Goal: Task Accomplishment & Management: Complete application form

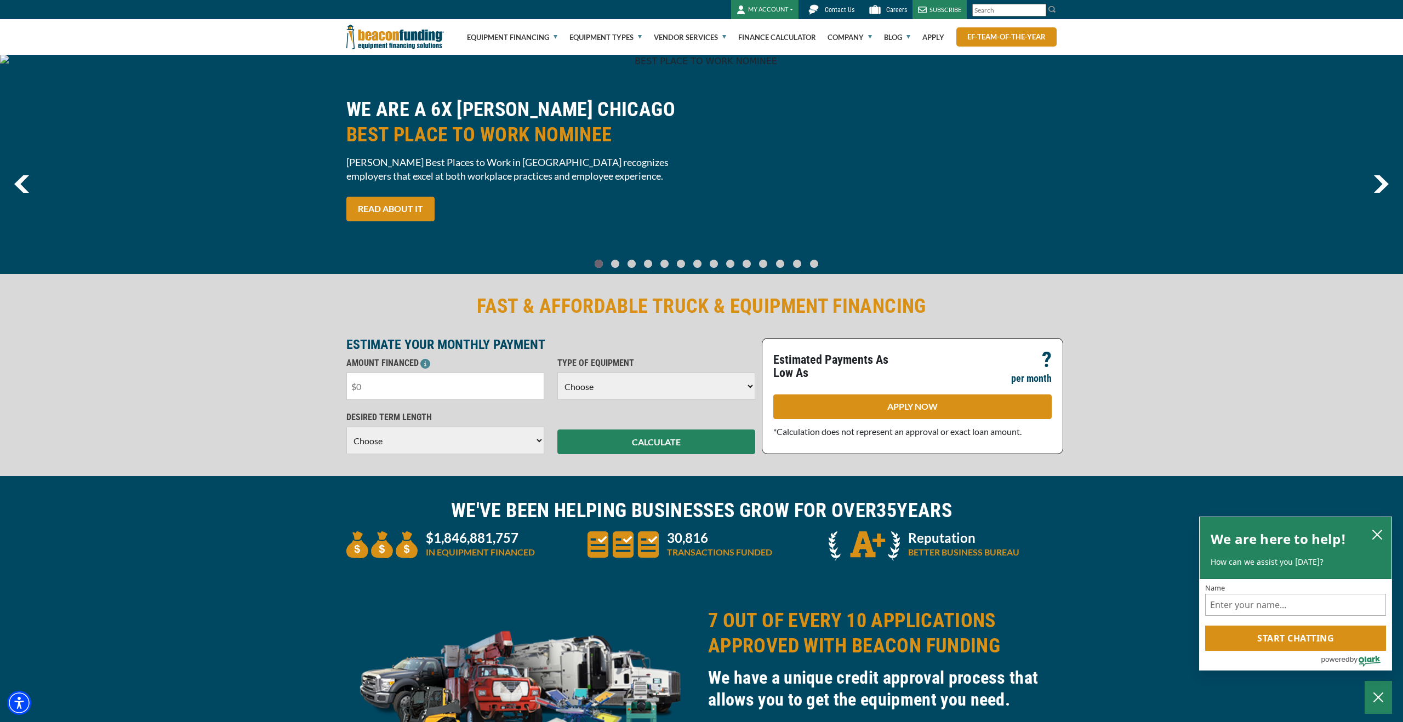
click at [402, 394] on input "text" at bounding box center [445, 386] width 198 height 27
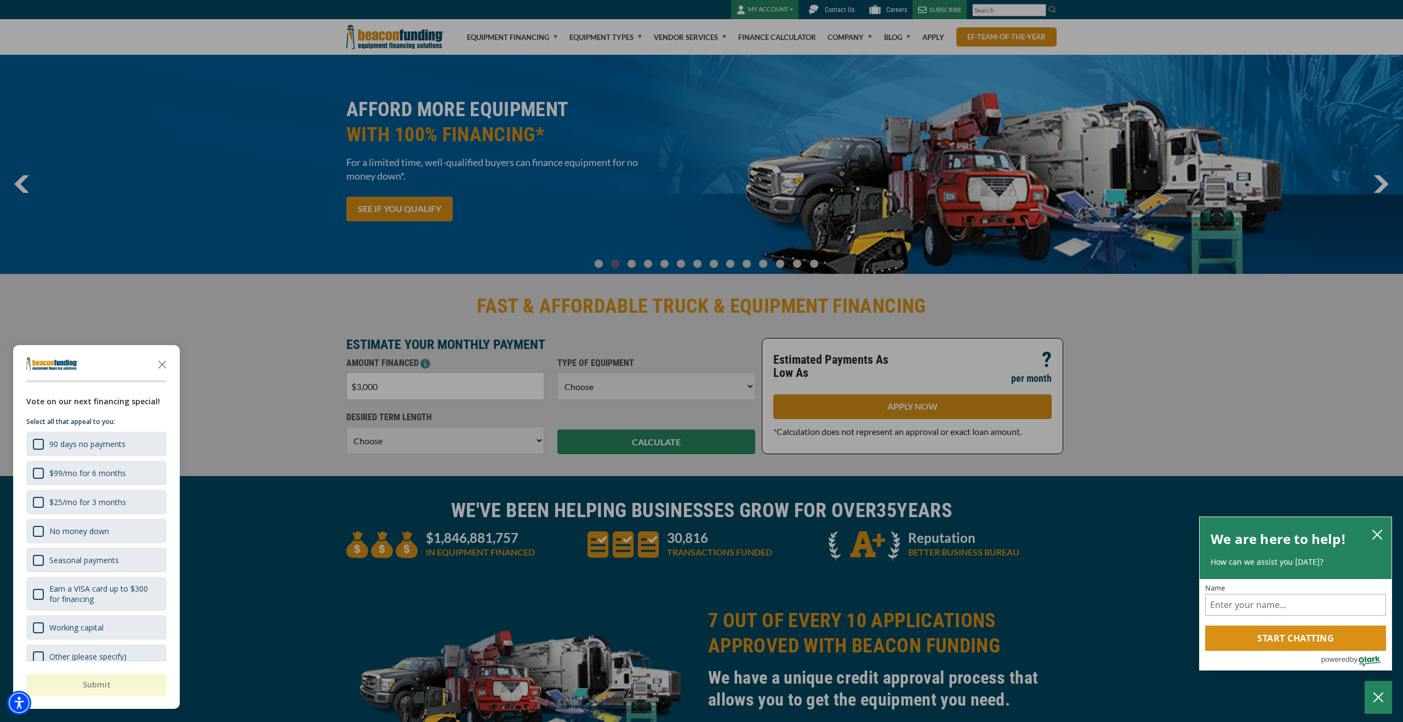
type input "$30,000"
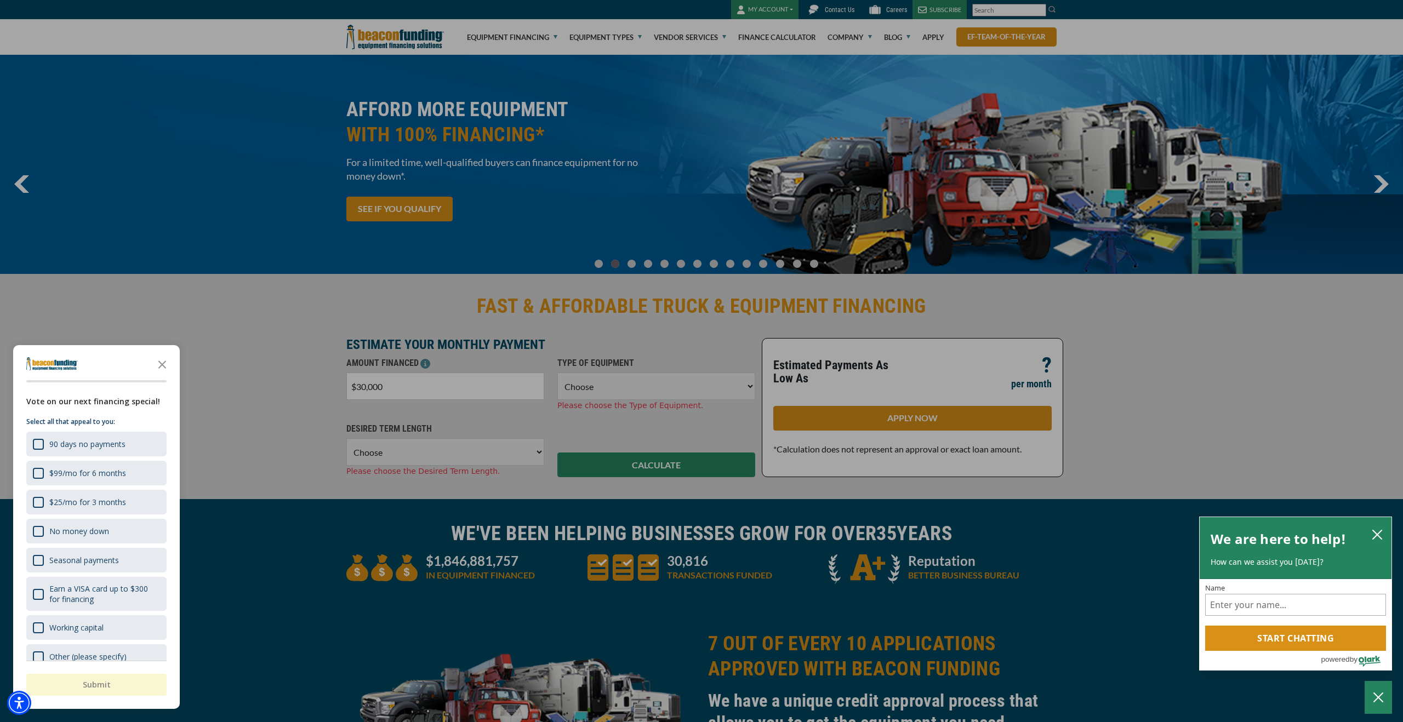
click at [637, 340] on div "button" at bounding box center [701, 361] width 1403 height 722
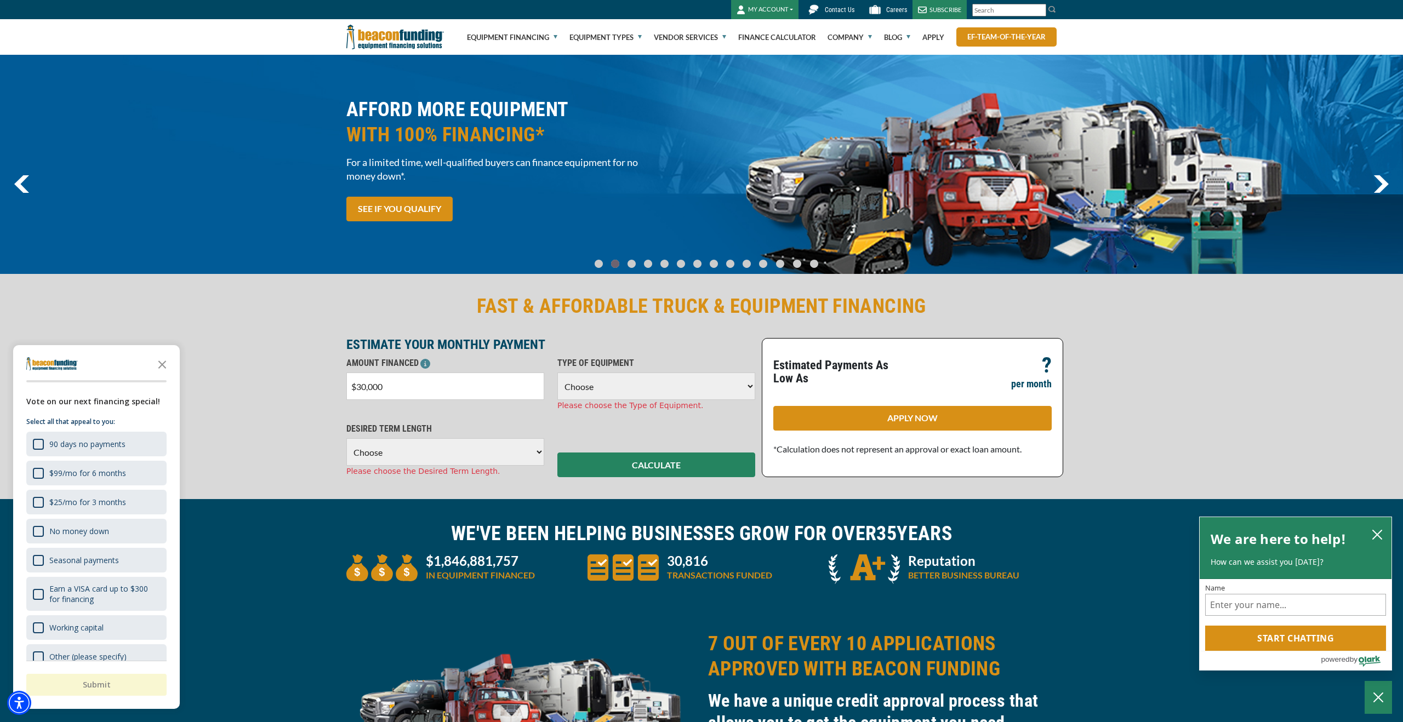
click at [646, 375] on select "Choose Backhoe Boom/Bucket Truck Chipper Commercial Mower Crane DTG/DTF Printin…" at bounding box center [656, 386] width 198 height 27
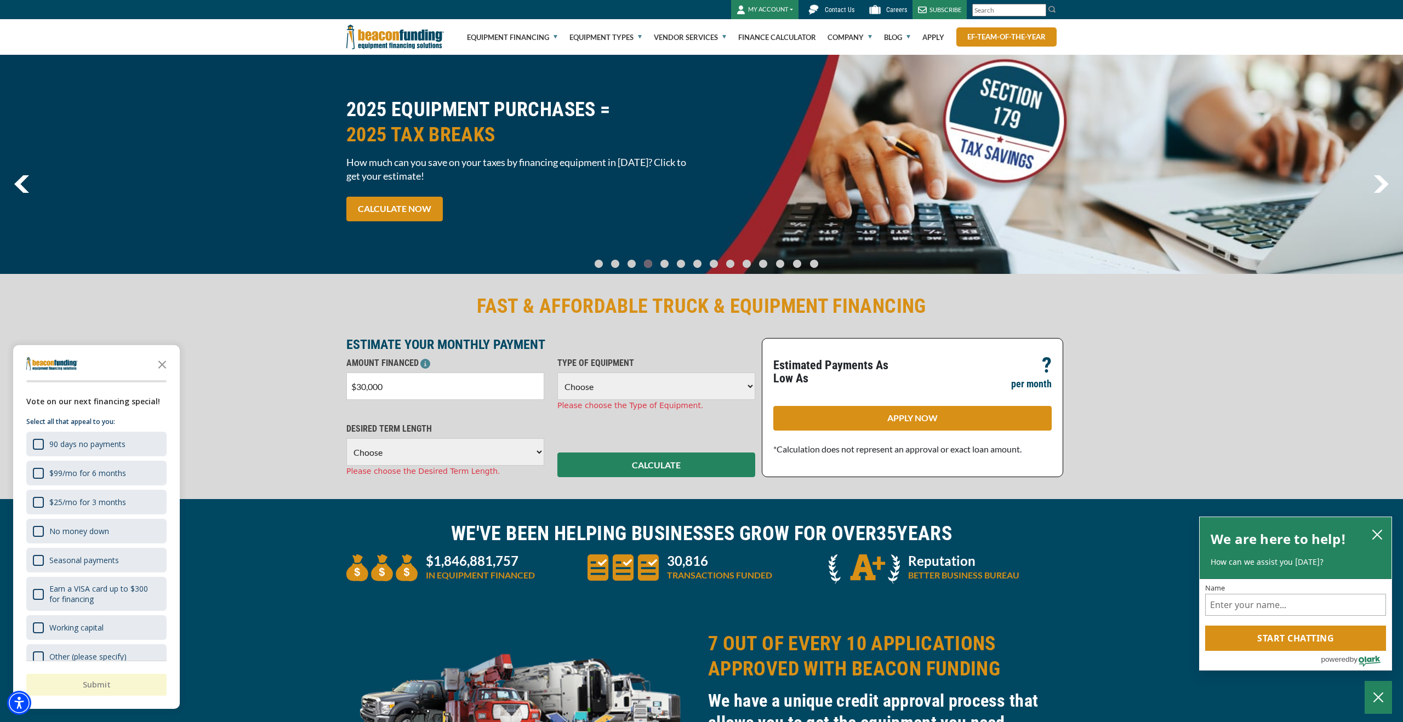
click at [595, 392] on select "Choose Backhoe Boom/Bucket Truck Chipper Commercial Mower Crane DTG/DTF Printin…" at bounding box center [656, 386] width 198 height 27
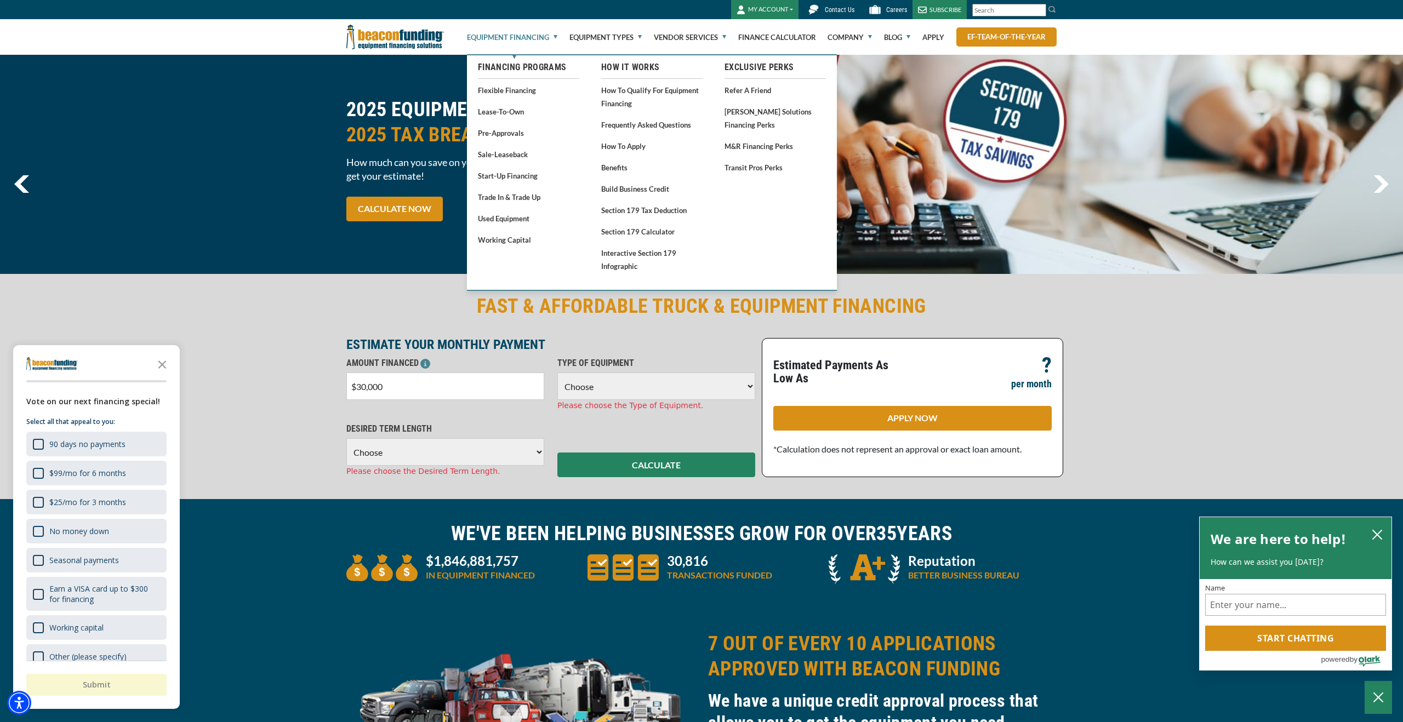
scroll to position [1, 0]
click at [519, 239] on link "Working Capital" at bounding box center [528, 240] width 101 height 14
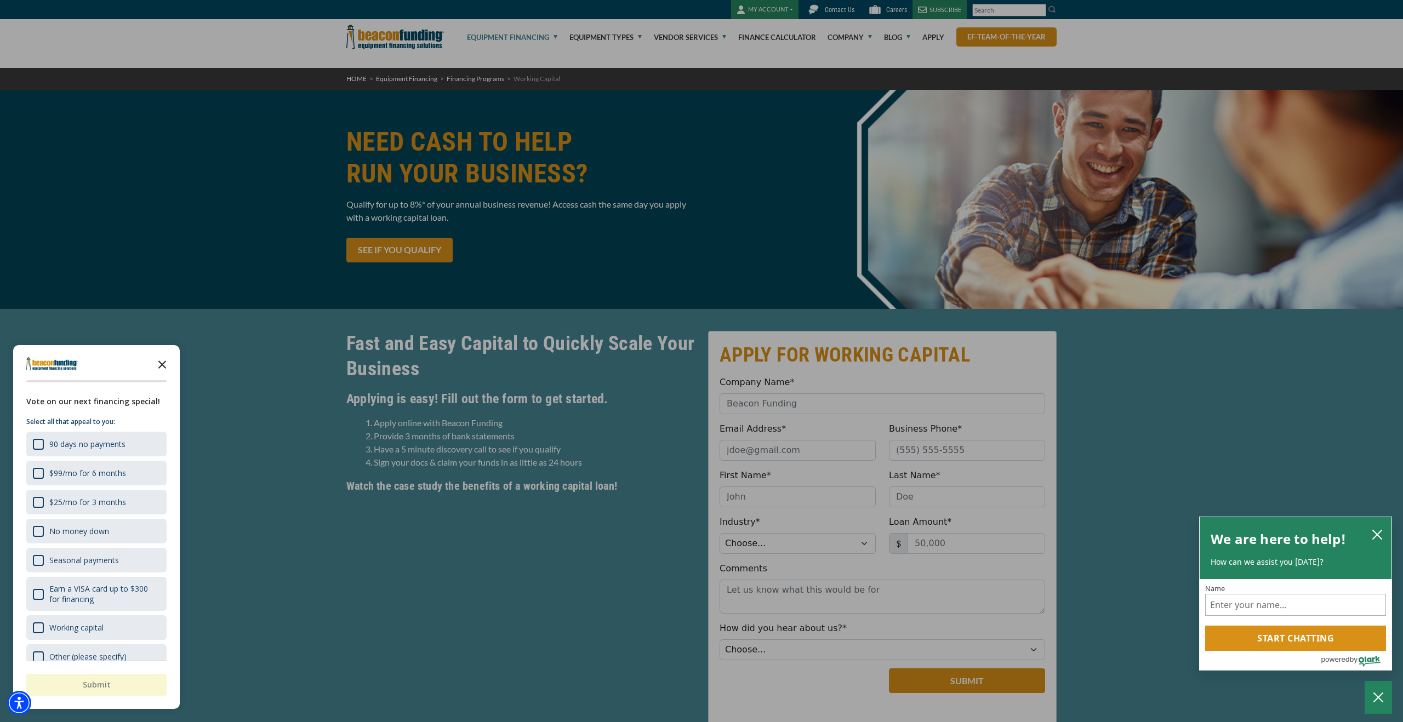
click at [161, 363] on polygon "Close the survey" at bounding box center [162, 365] width 8 height 8
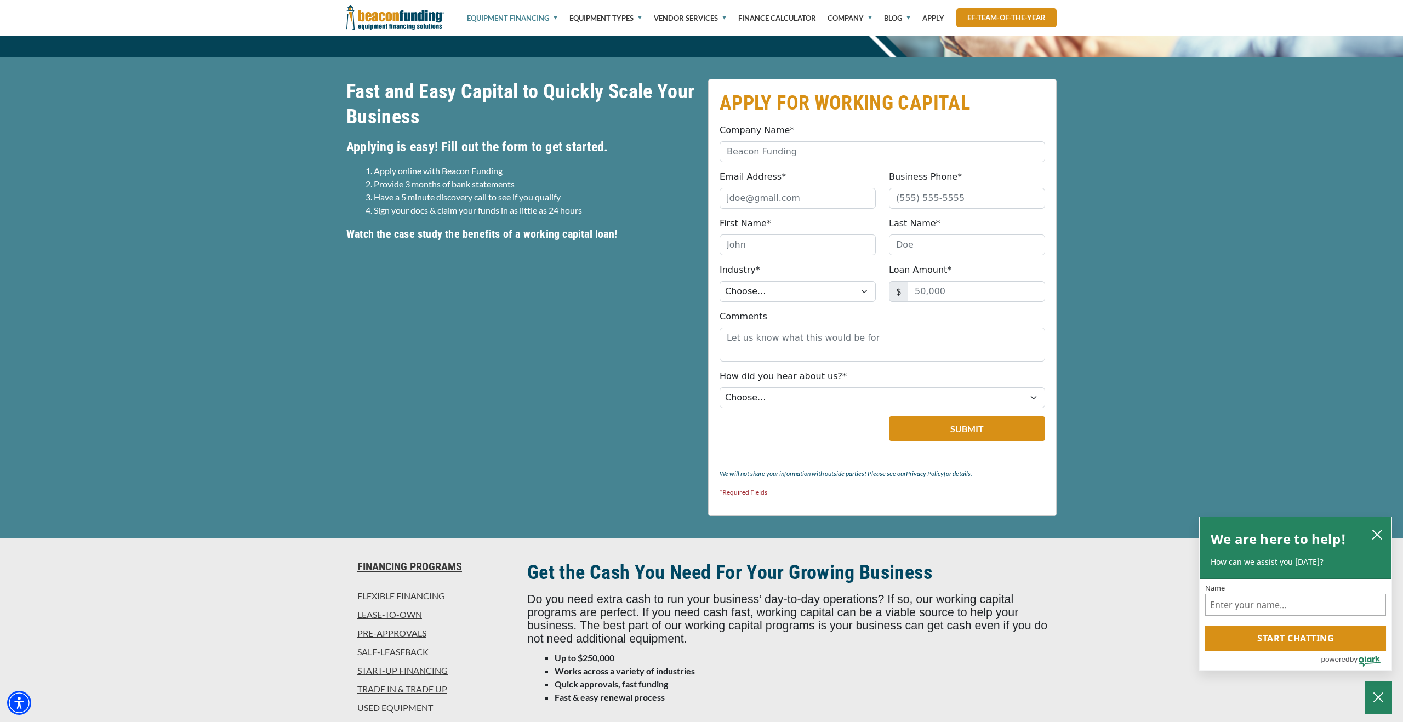
scroll to position [248, 0]
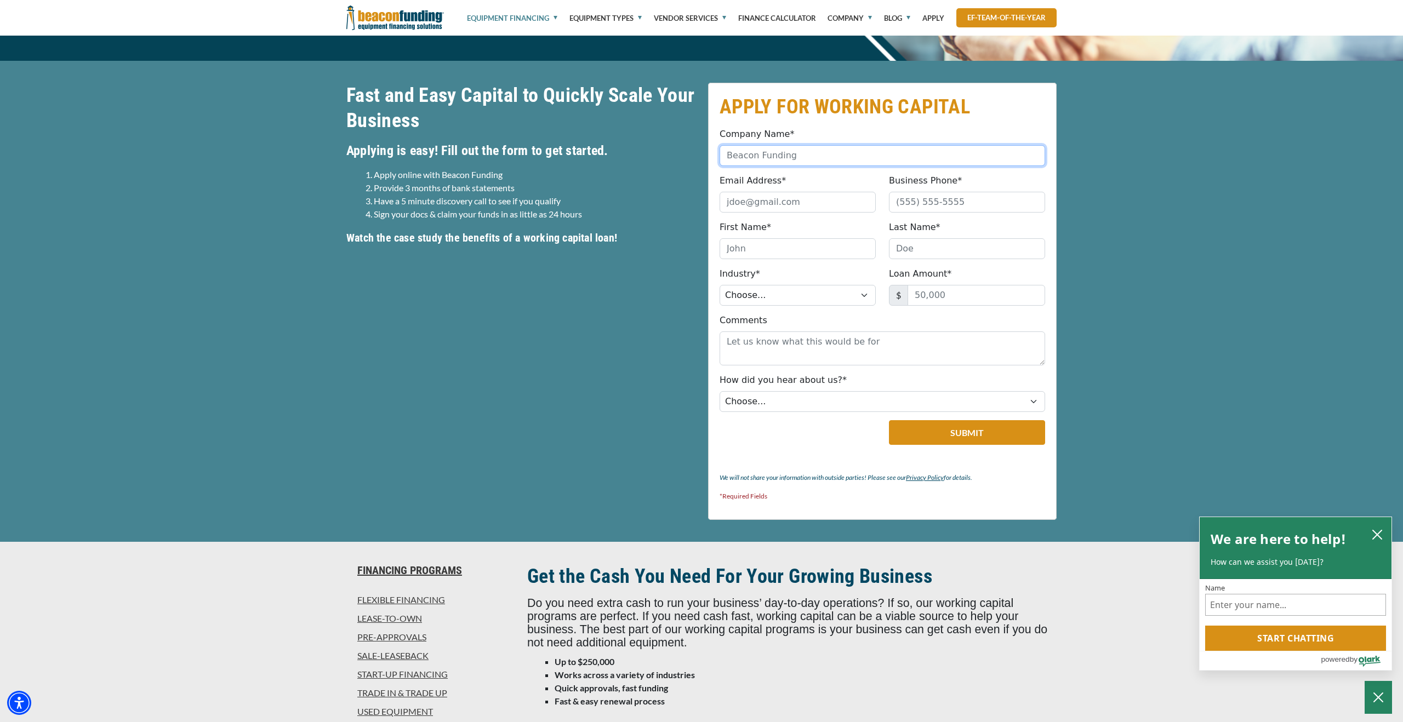
click at [759, 153] on input "Company Name*" at bounding box center [881, 155] width 325 height 21
type input "Freeway Towing & Storage"
type input "raoul@freewaypdm.com"
type input "6023730183"
type input "Raoul"
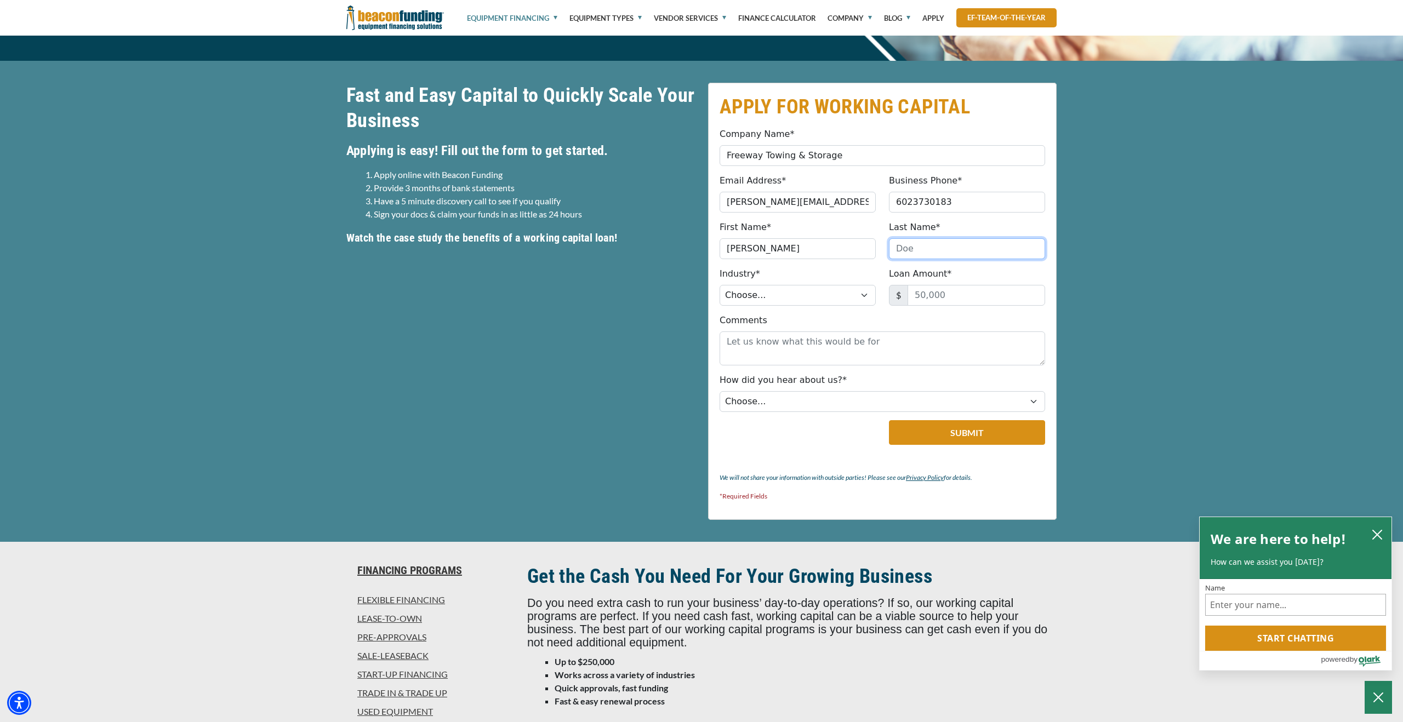
type input "Torrez"
type input "(602) 373-0183"
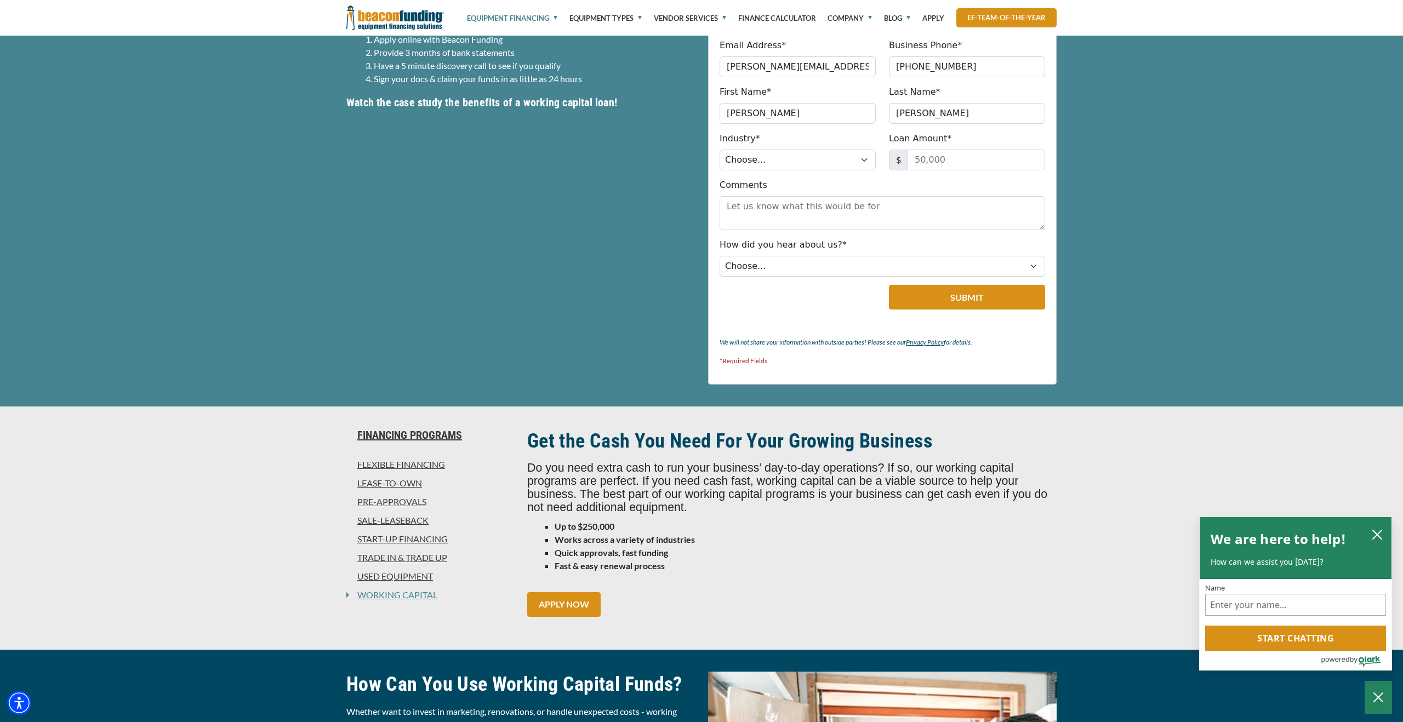
scroll to position [392, 0]
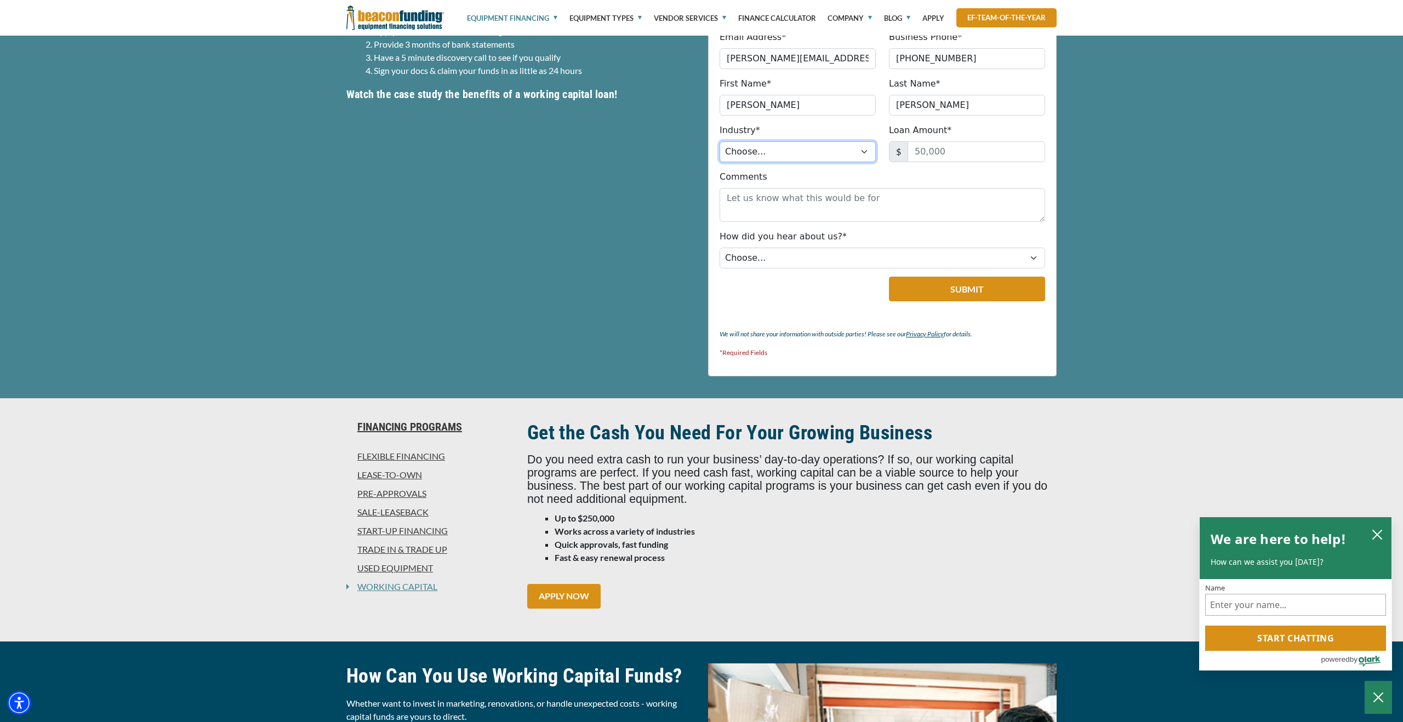
click at [813, 154] on select "Choose... Towing Landscape/Hardscape Decorated Apparel Septic Light Constructio…" at bounding box center [797, 151] width 156 height 21
select select "1"
click at [719, 141] on select "Choose... Towing Landscape/Hardscape Decorated Apparel Septic Light Constructio…" at bounding box center [797, 151] width 156 height 21
click at [967, 151] on input "Loan Amount*" at bounding box center [976, 151] width 138 height 21
drag, startPoint x: 967, startPoint y: 151, endPoint x: 864, endPoint y: 151, distance: 103.6
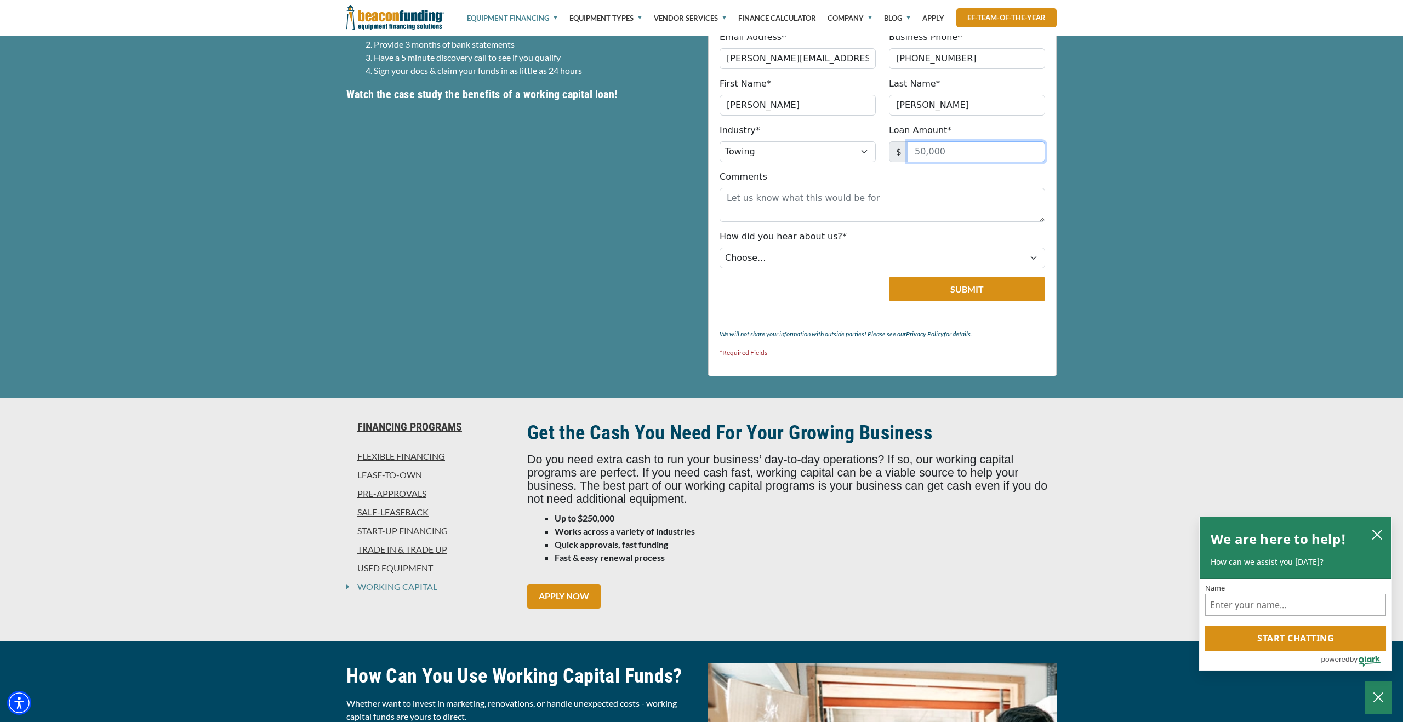
click at [864, 151] on div "Industry* Choose... Towing Landscape/Hardscape Decorated Apparel Septic Light C…" at bounding box center [882, 143] width 339 height 38
type input "30,000"
click at [1230, 172] on div "APPLY FOR WORKING CAPITAL Company Name* Freeway Towing & Storage Please provide…" at bounding box center [701, 157] width 1403 height 481
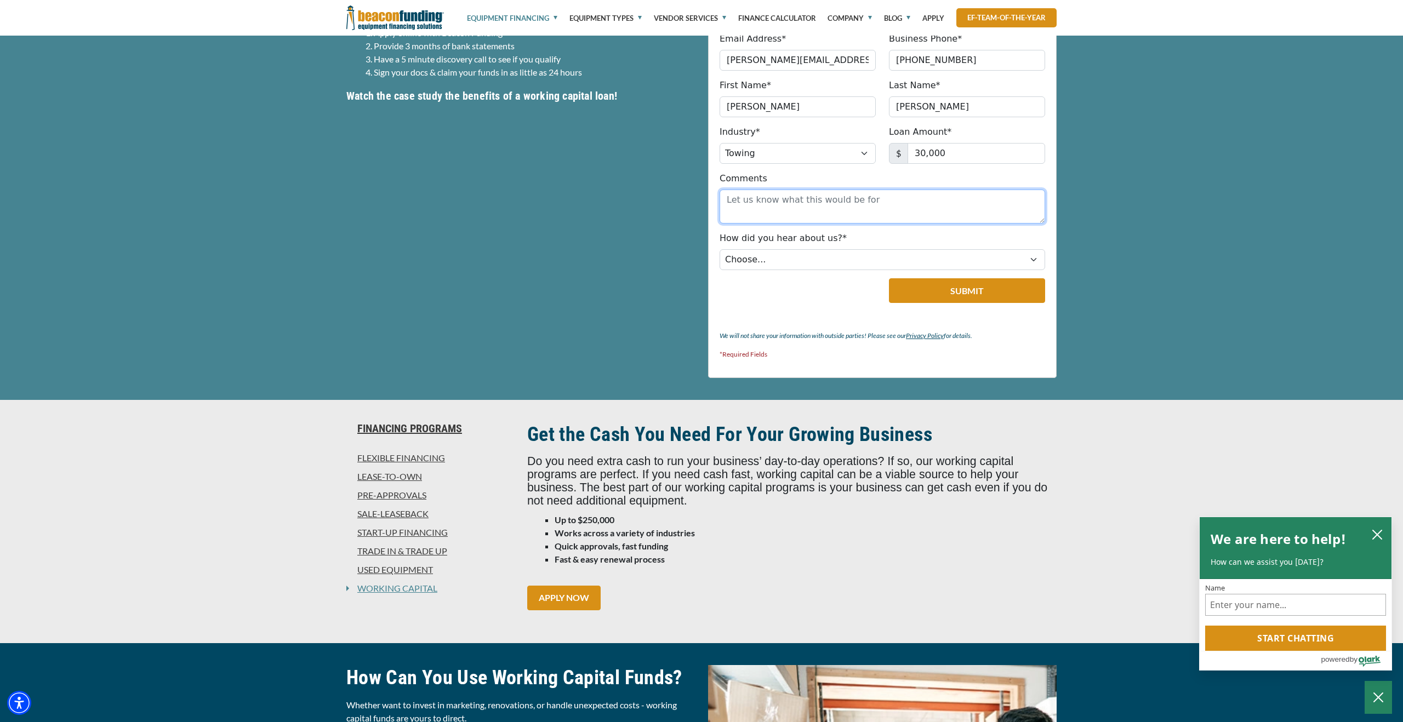
click at [808, 211] on textarea "Comments" at bounding box center [881, 207] width 325 height 34
type textarea "Engine replacement on 2019 f650 tow truck."
click at [762, 267] on select "Choose... Internet Search Vendor Referral Word of Mouth Client Referral Email E…" at bounding box center [881, 259] width 325 height 21
click at [719, 249] on select "Choose... Internet Search Vendor Referral Word of Mouth Client Referral Email E…" at bounding box center [881, 259] width 325 height 21
click at [791, 258] on select "Choose... Internet Search Vendor Referral Word of Mouth Client Referral Email E…" at bounding box center [881, 259] width 325 height 21
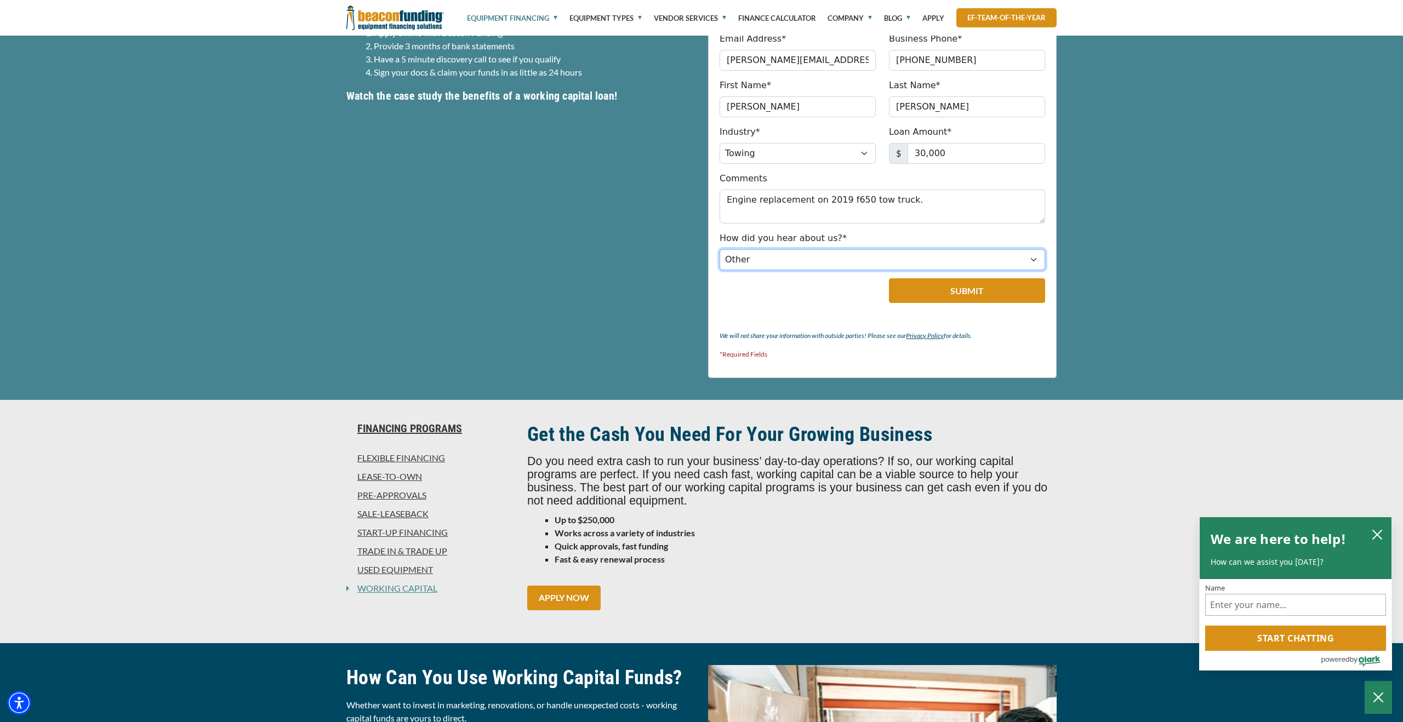
select select "4"
click at [719, 249] on select "Choose... Internet Search Vendor Referral Word of Mouth Client Referral Email E…" at bounding box center [881, 259] width 325 height 21
click at [980, 292] on button "Submit" at bounding box center [967, 290] width 156 height 25
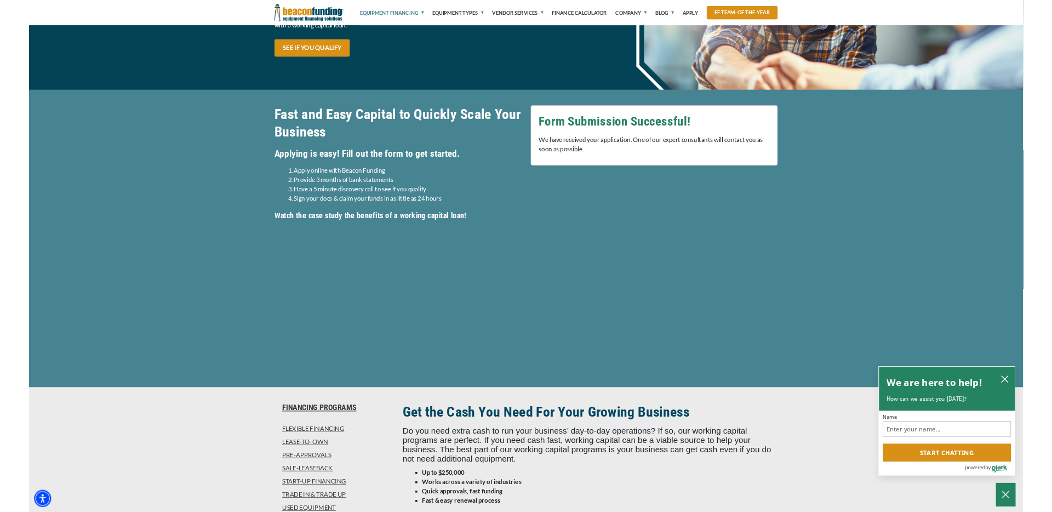
scroll to position [0, 0]
